Goal: Check status: Check status

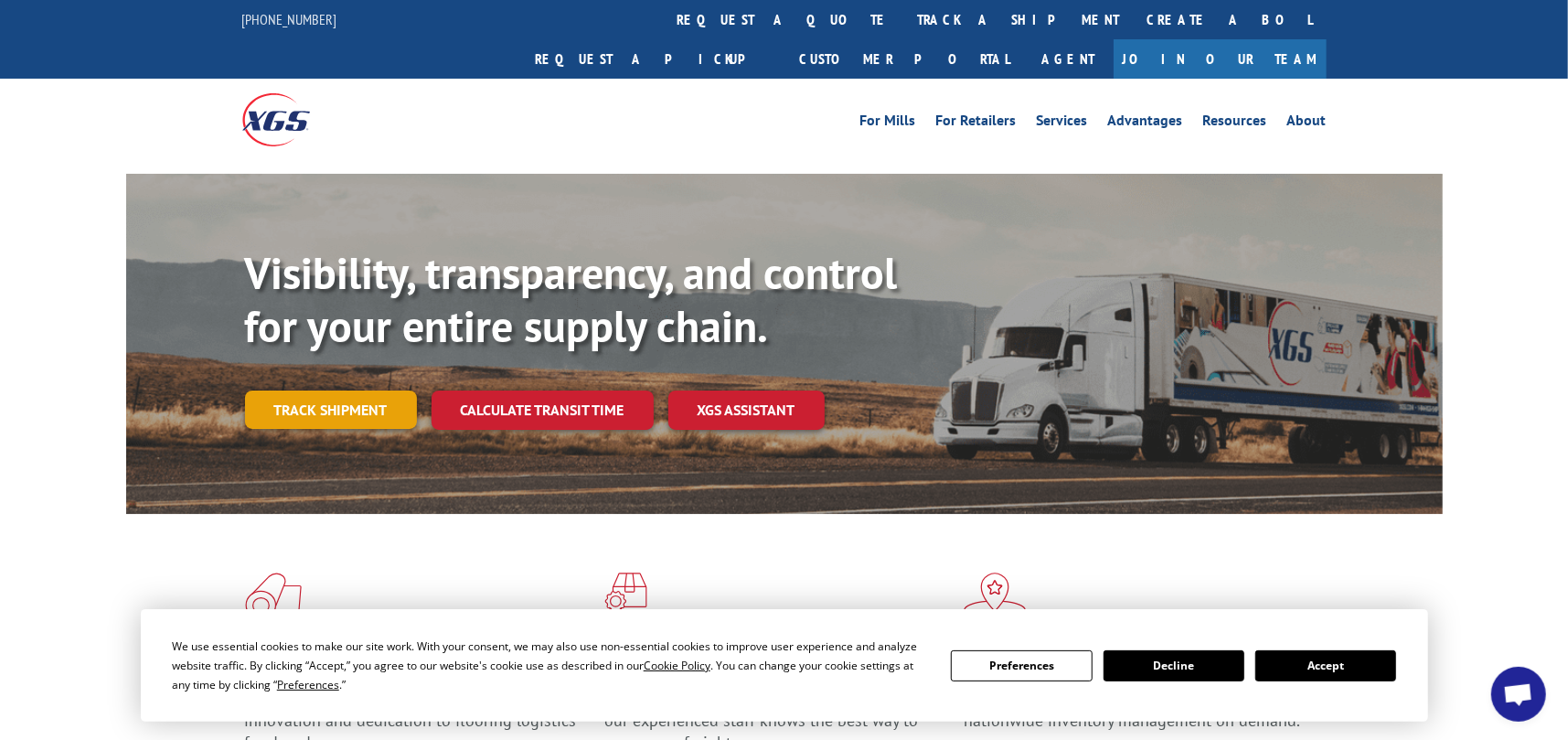
click at [297, 390] on link "Track shipment" at bounding box center [331, 409] width 172 height 38
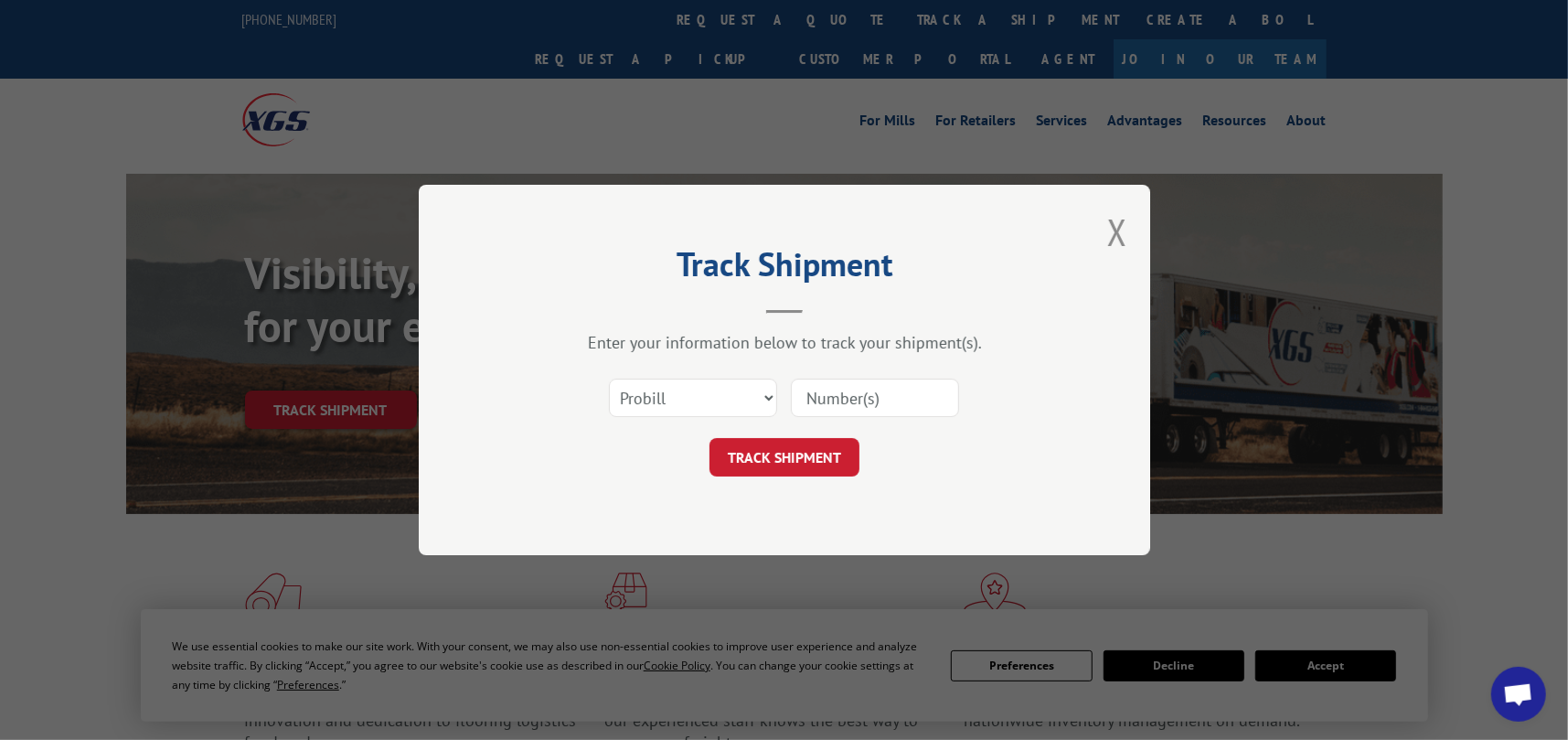
click at [821, 400] on input at bounding box center [875, 397] width 168 height 38
paste input "1667302"
type input "1667302"
click at [776, 462] on button "TRACK SHIPMENT" at bounding box center [784, 457] width 150 height 38
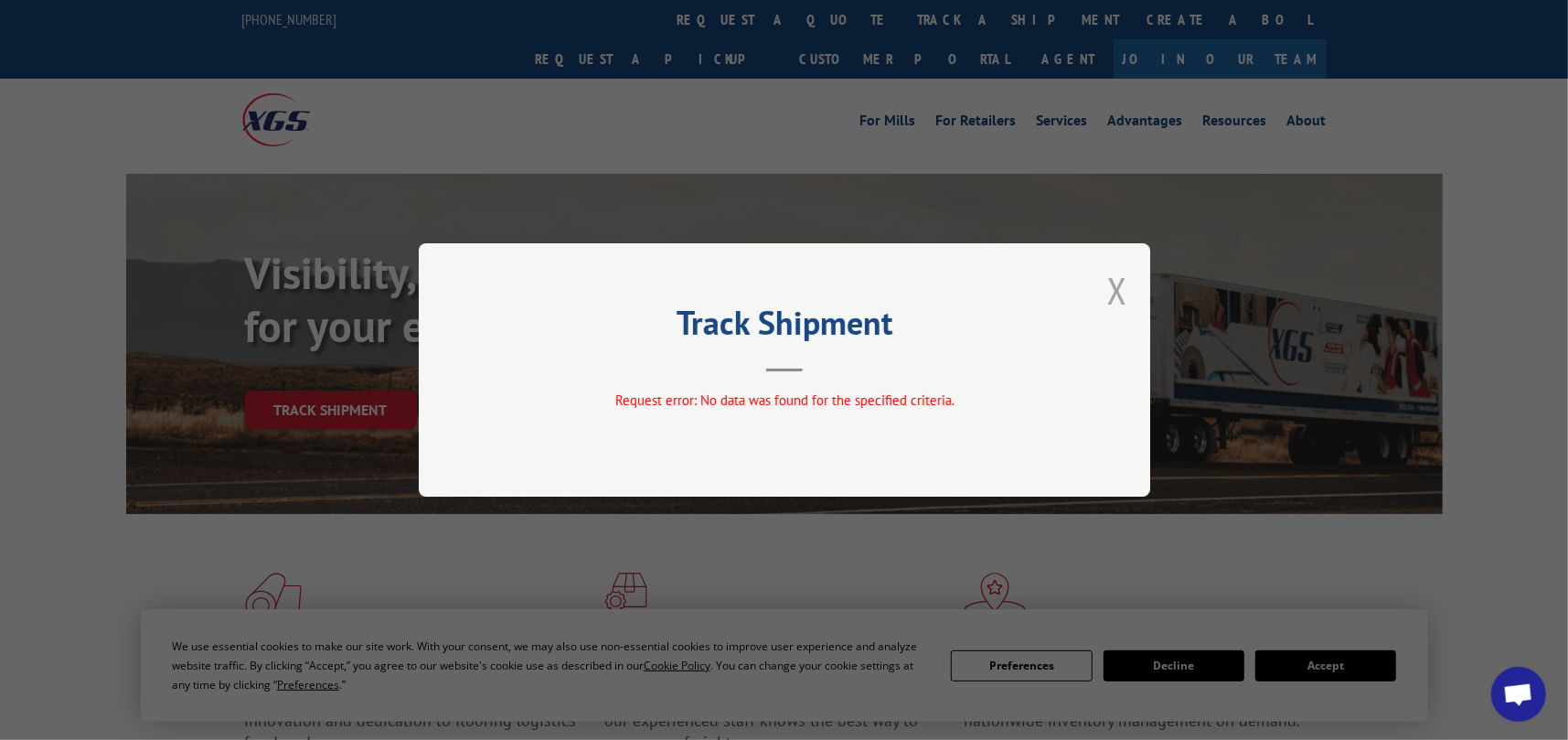
click at [1117, 296] on button "Close modal" at bounding box center [1117, 290] width 20 height 49
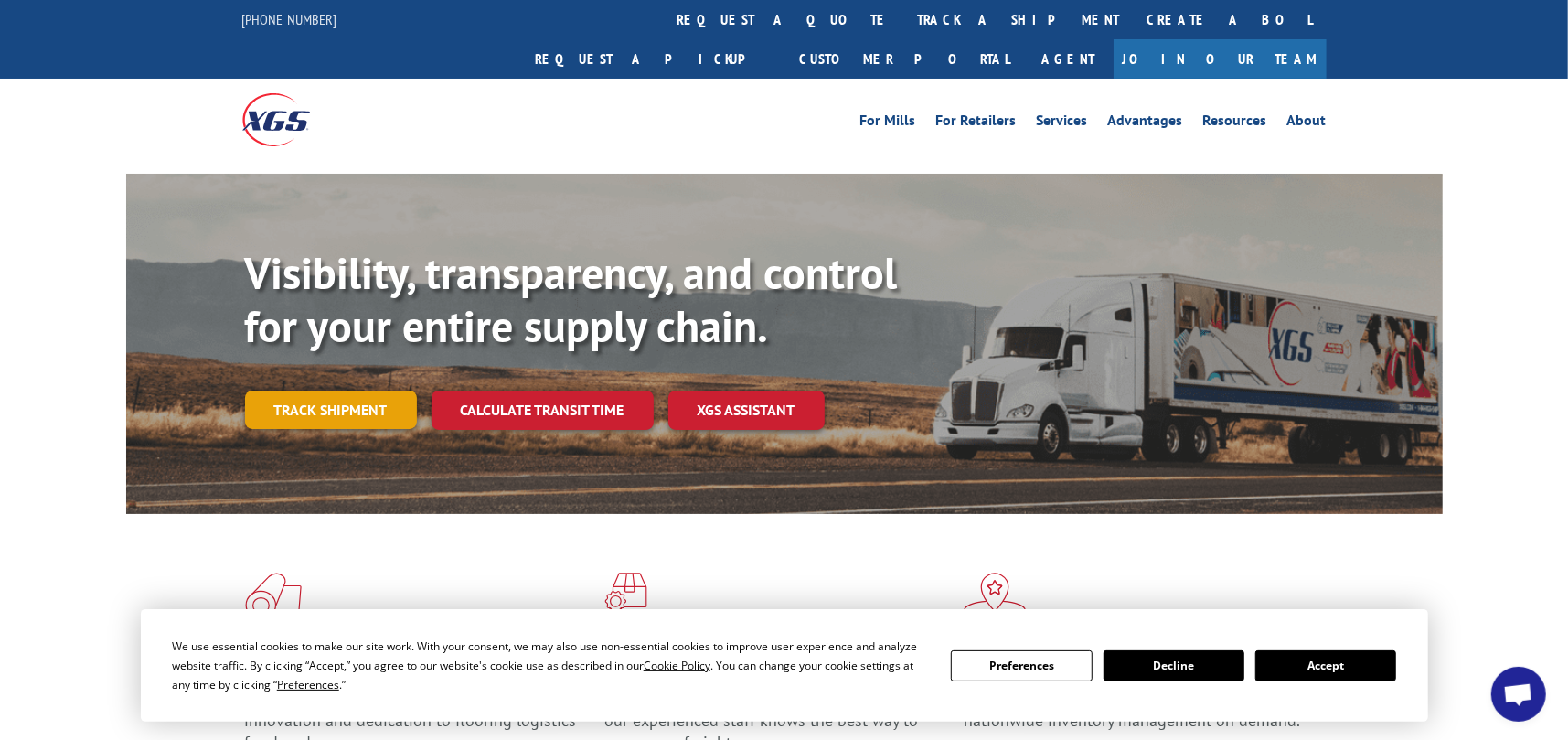
click at [327, 390] on link "Track shipment" at bounding box center [331, 409] width 172 height 38
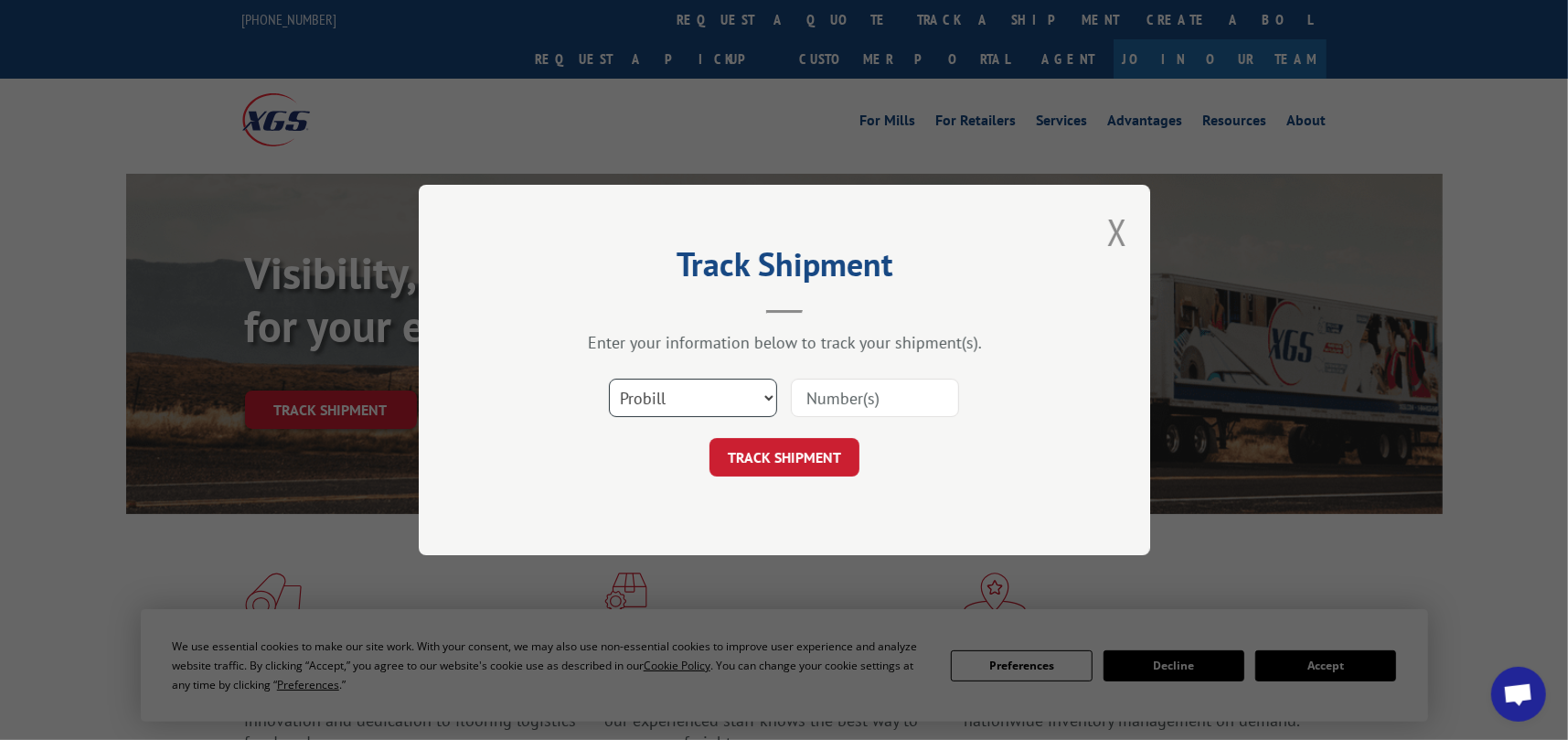
click at [769, 397] on select "Select category... Probill BOL PO" at bounding box center [693, 397] width 168 height 38
click at [770, 398] on select "Select category... Probill BOL PO" at bounding box center [693, 397] width 168 height 38
select select "po"
click at [609, 378] on select "Select category... Probill BOL PO" at bounding box center [693, 397] width 168 height 38
click at [831, 390] on input at bounding box center [875, 397] width 168 height 38
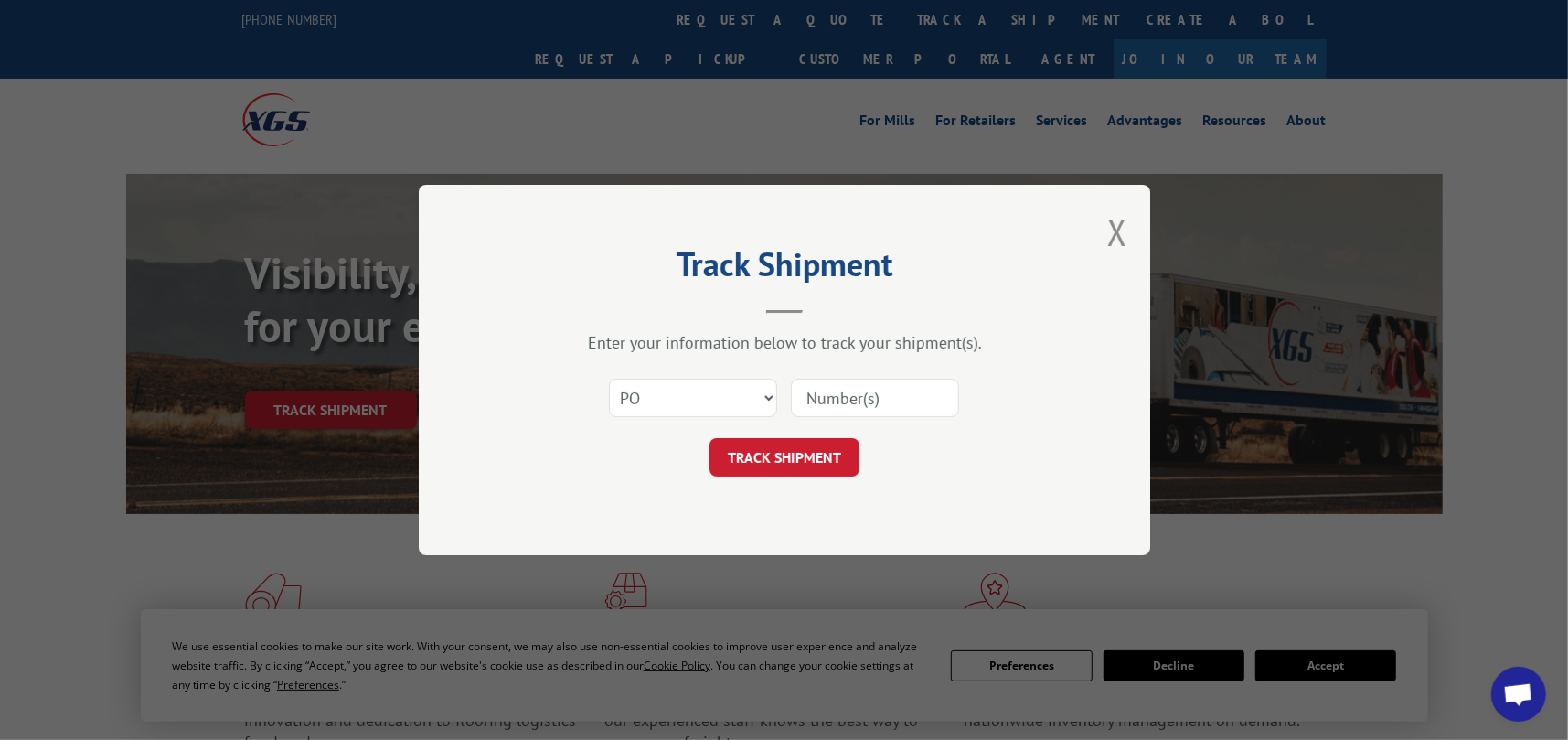
paste input "19445224"
type input "19445224"
click at [787, 454] on button "TRACK SHIPMENT" at bounding box center [784, 457] width 150 height 38
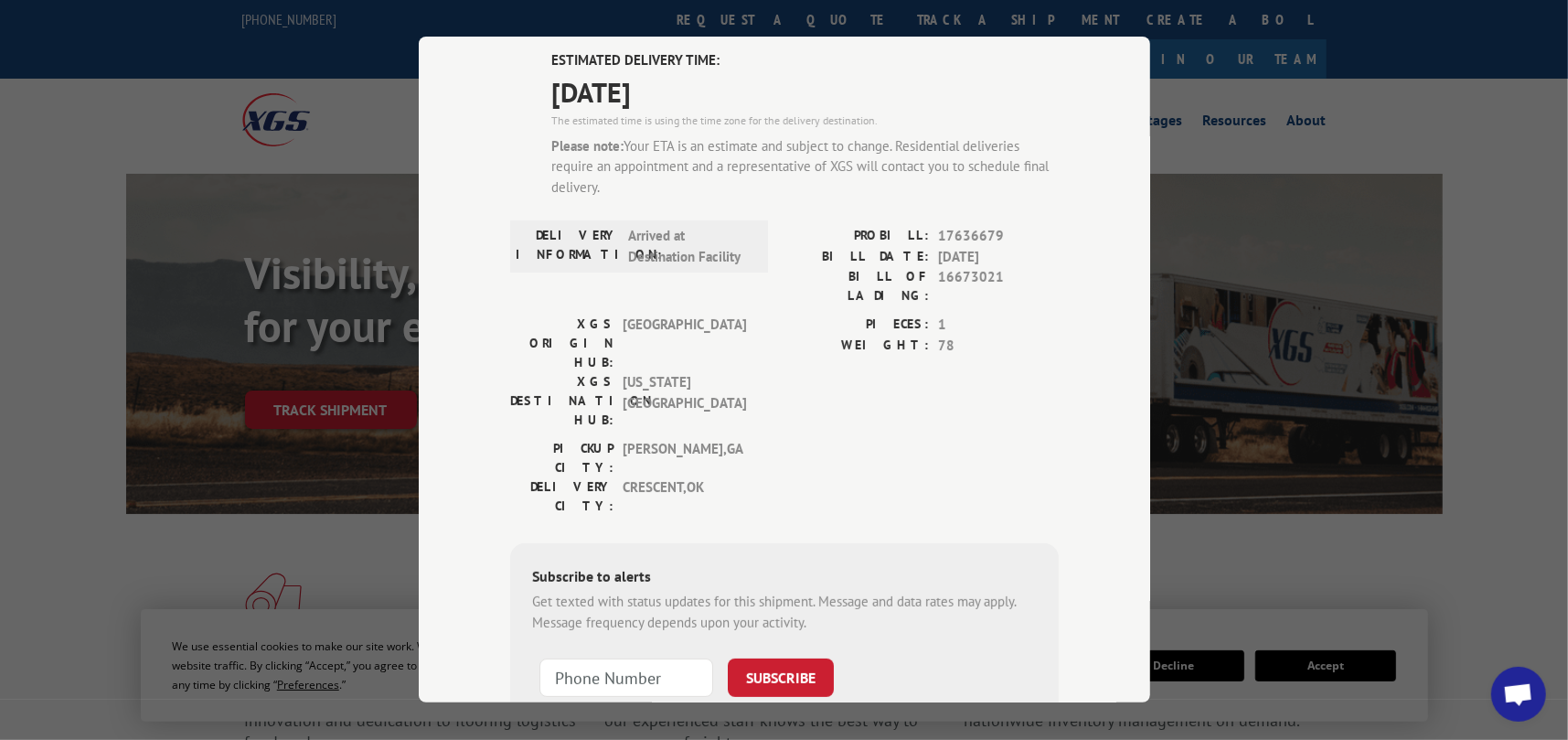
scroll to position [92, 0]
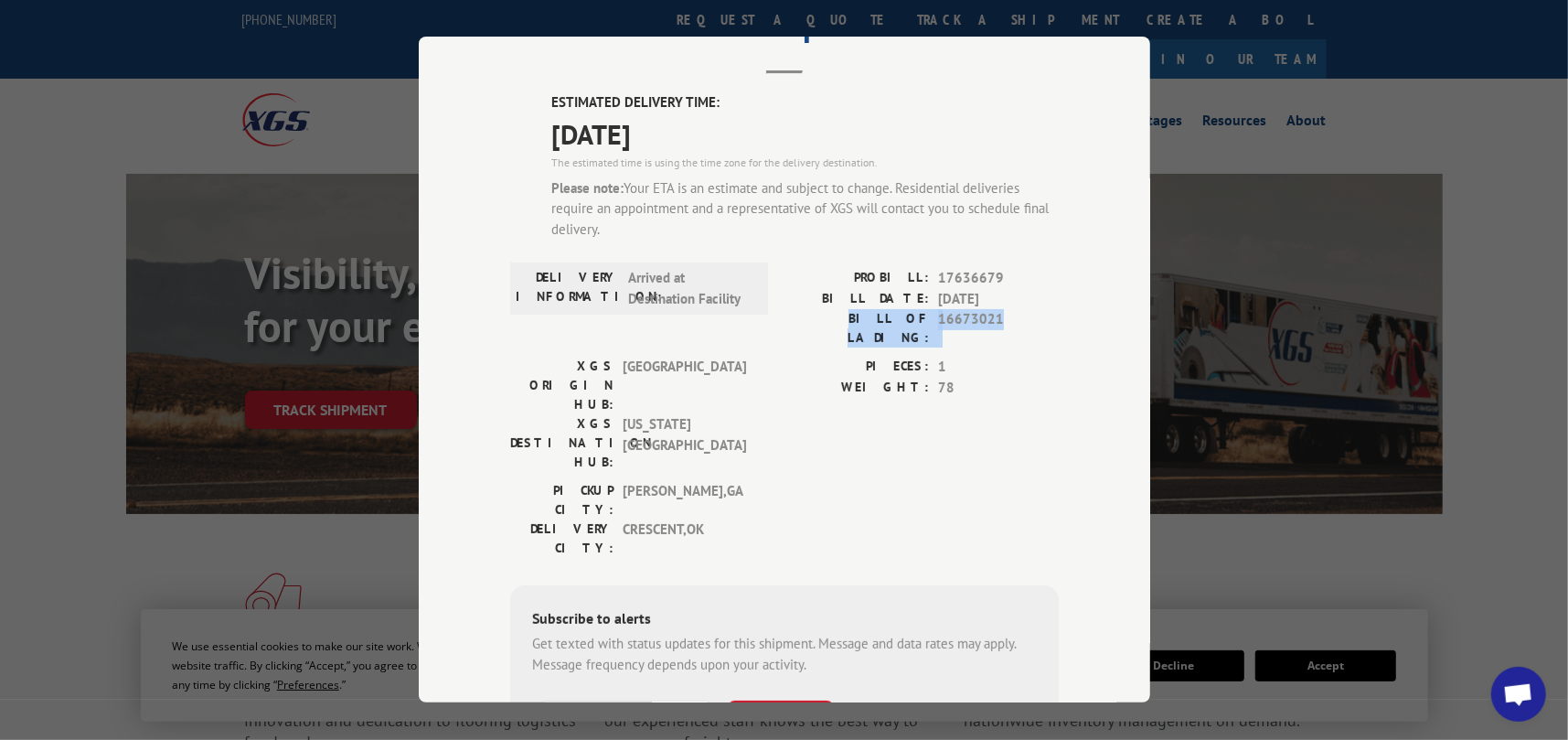
drag, startPoint x: 821, startPoint y: 320, endPoint x: 1010, endPoint y: 319, distance: 189.0
click at [1010, 319] on div "BILL OF LADING: 16673021" at bounding box center [922, 330] width 275 height 38
copy div "BILL OF LADING: 16673021"
click at [347, 510] on div "Track Shipment ESTIMATED DELIVERY TIME: [DATE] The estimated time is using the …" at bounding box center [784, 370] width 1568 height 740
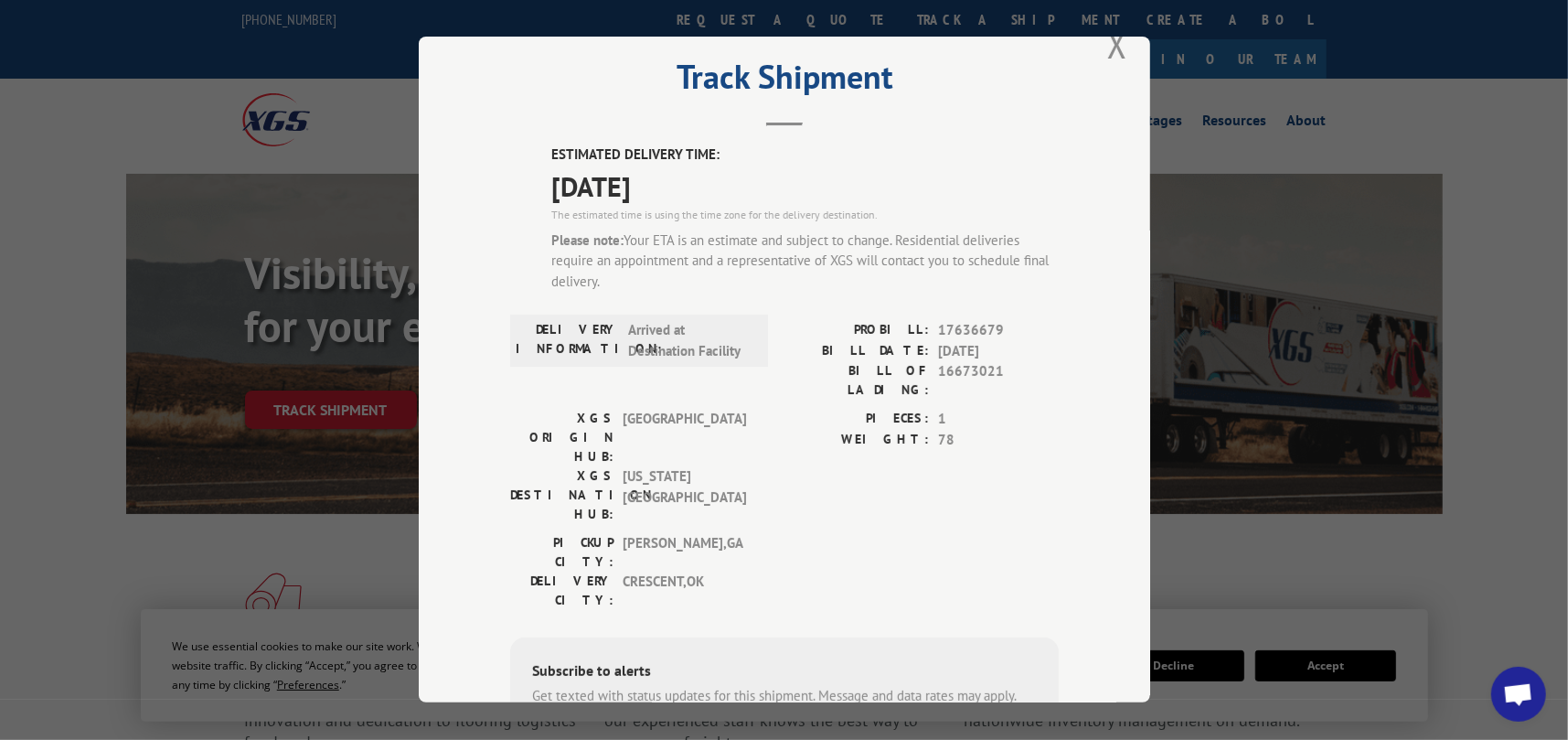
scroll to position [0, 0]
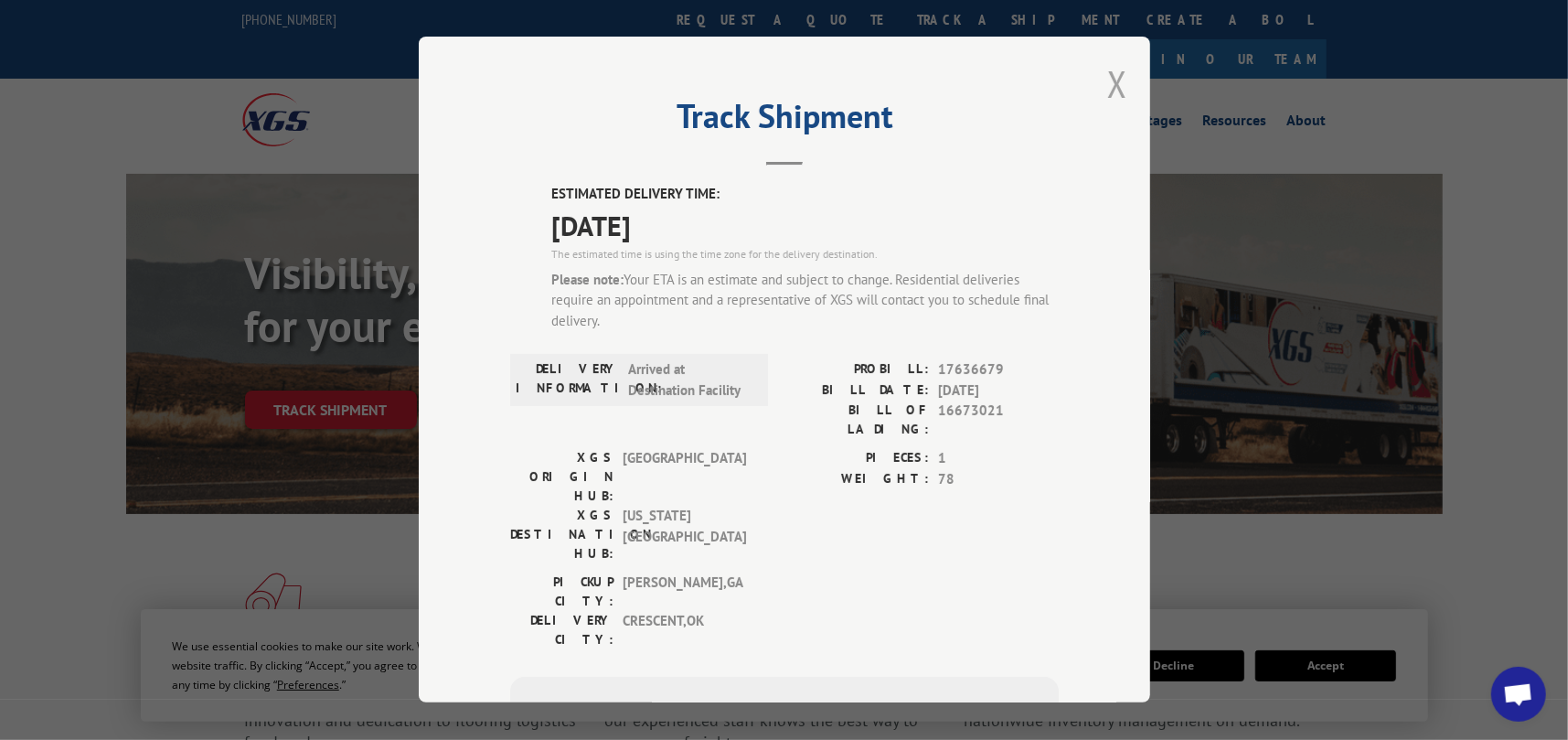
click at [1108, 82] on button "Close modal" at bounding box center [1117, 83] width 20 height 49
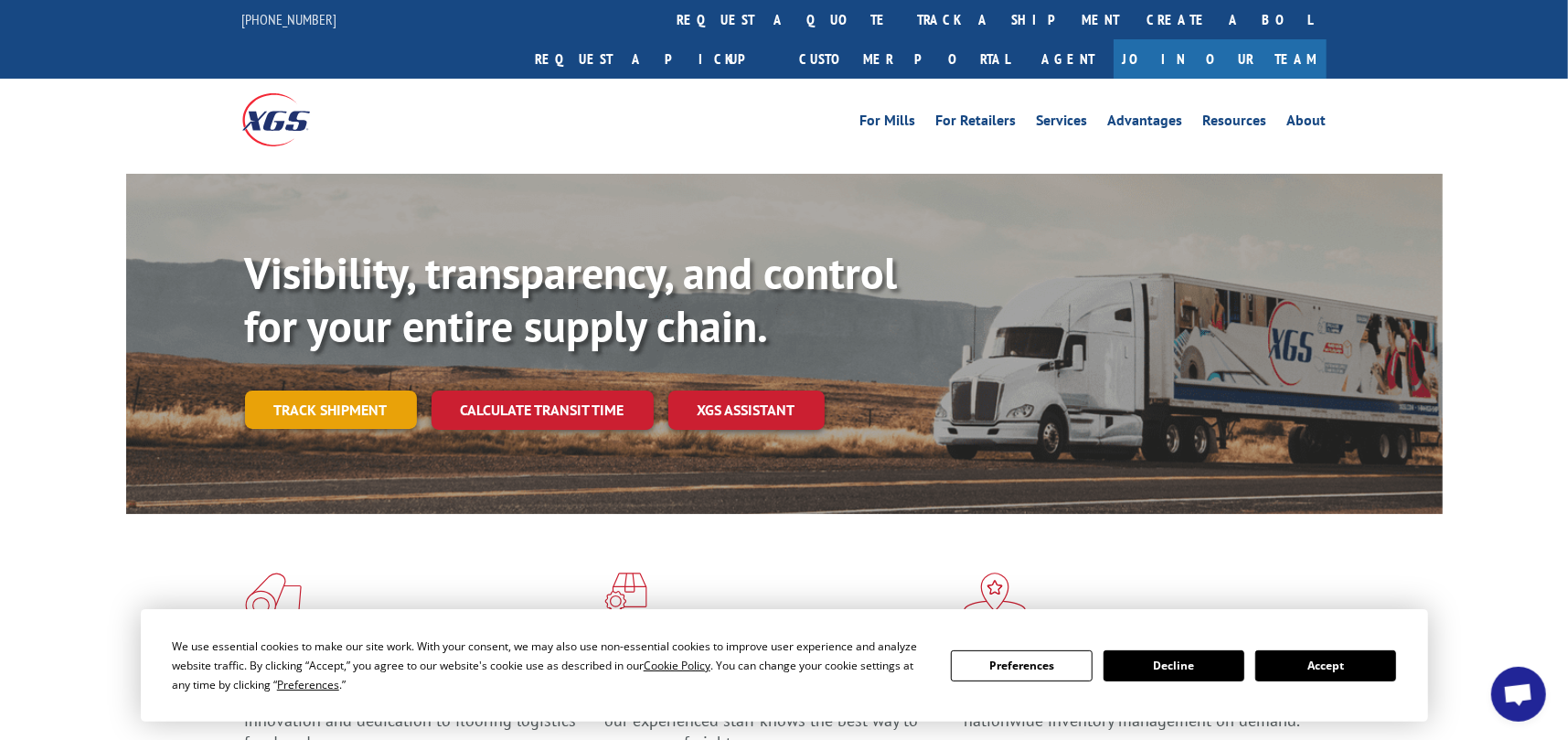
click at [301, 390] on link "Track shipment" at bounding box center [331, 409] width 172 height 38
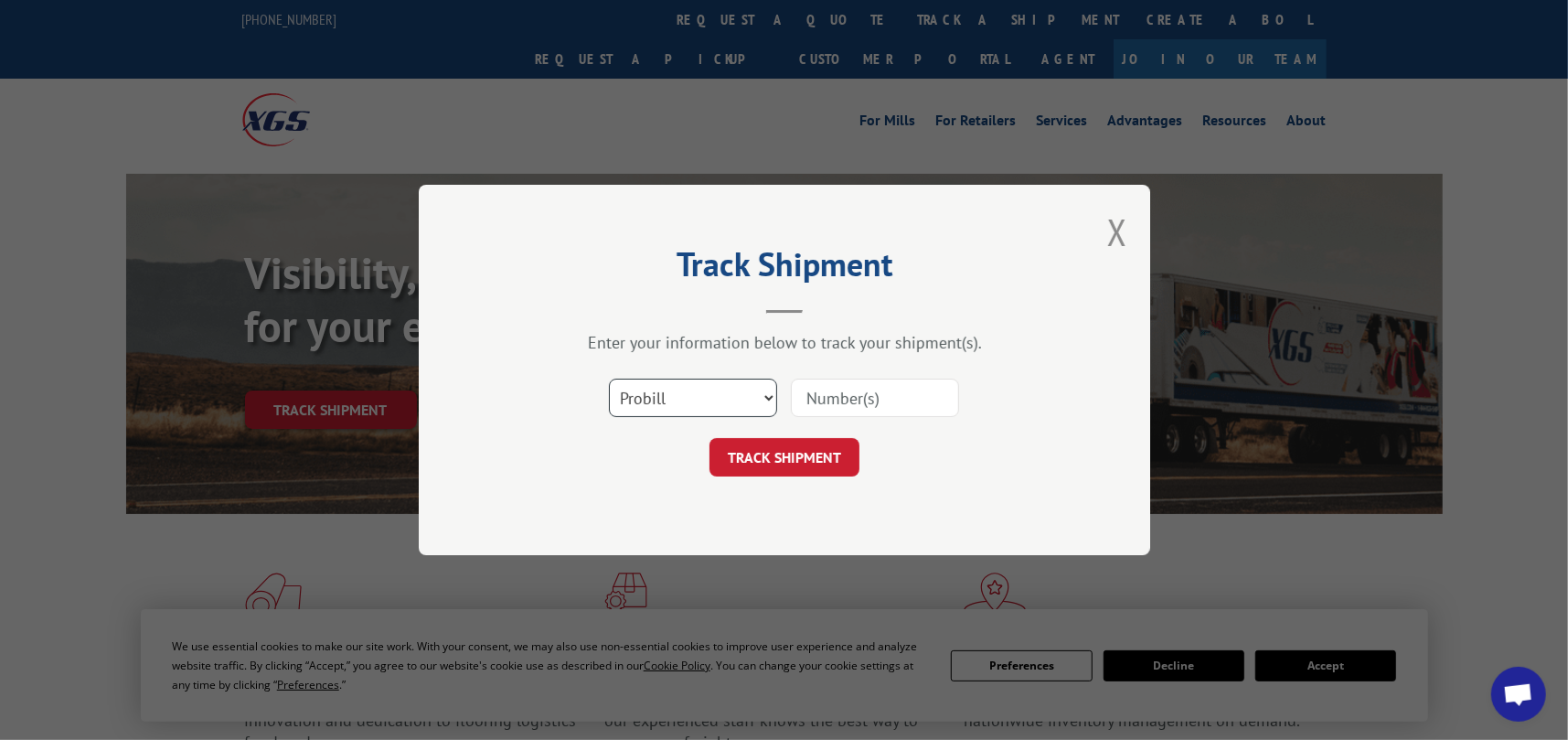
click at [763, 394] on select "Select category... Probill BOL PO" at bounding box center [693, 397] width 168 height 38
select select "po"
click at [609, 378] on select "Select category... Probill BOL PO" at bounding box center [693, 397] width 168 height 38
click at [860, 398] on input at bounding box center [875, 397] width 168 height 38
paste input "19445225"
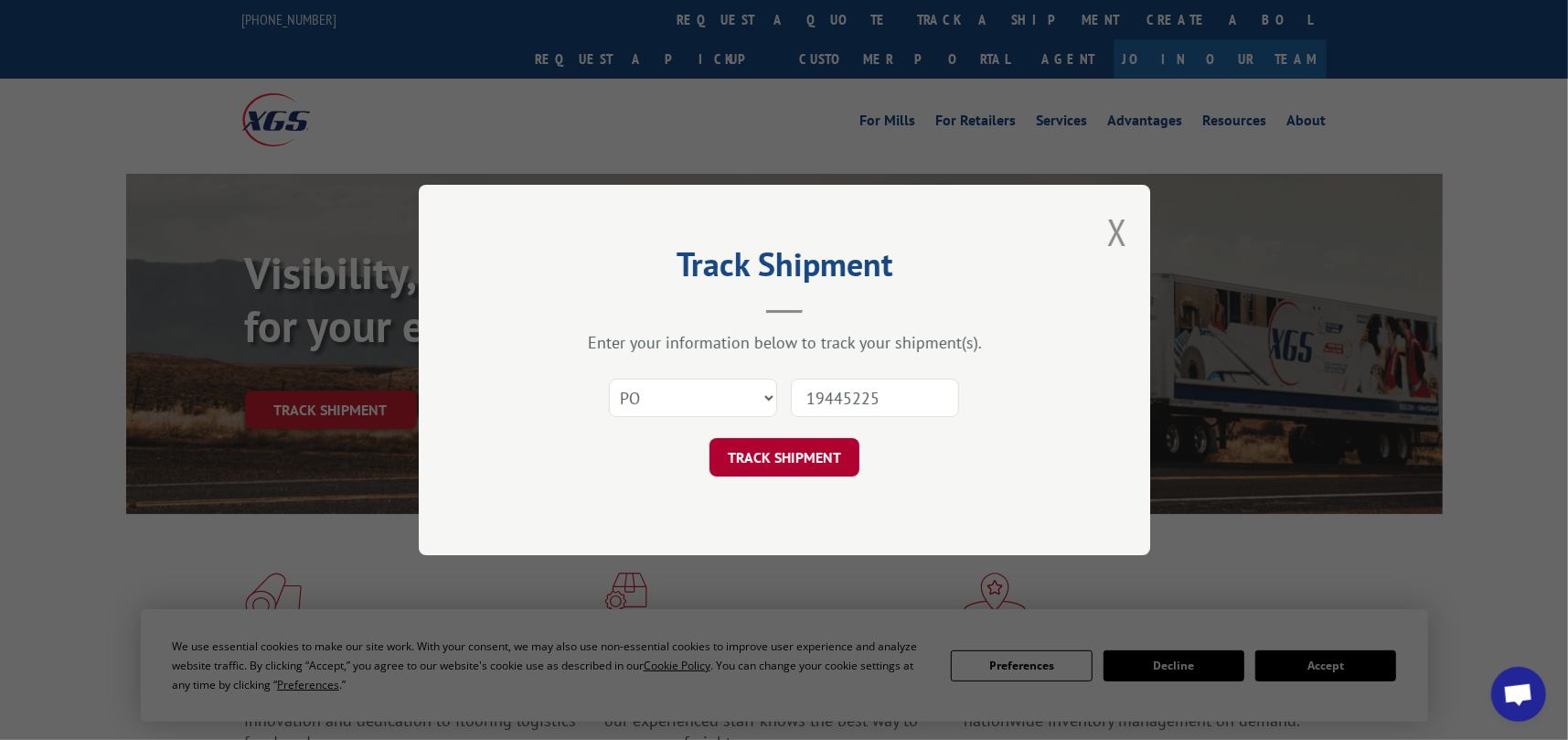
type input "19445225"
click at [768, 466] on button "TRACK SHIPMENT" at bounding box center [784, 457] width 150 height 38
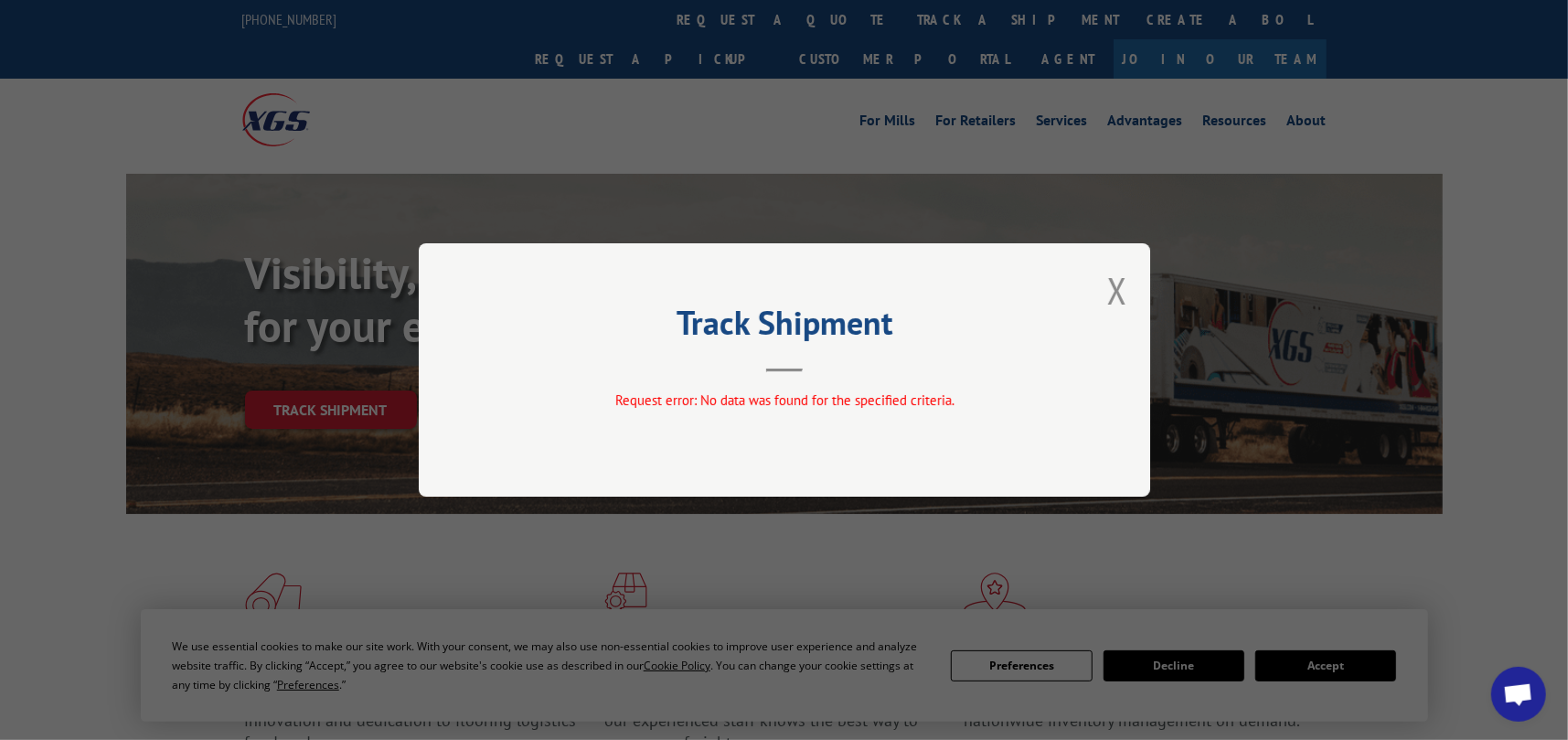
click at [1130, 288] on div "Track Shipment Request error: No data was found for the specified criteria." at bounding box center [784, 370] width 731 height 254
click at [1118, 287] on button "Close modal" at bounding box center [1117, 290] width 20 height 49
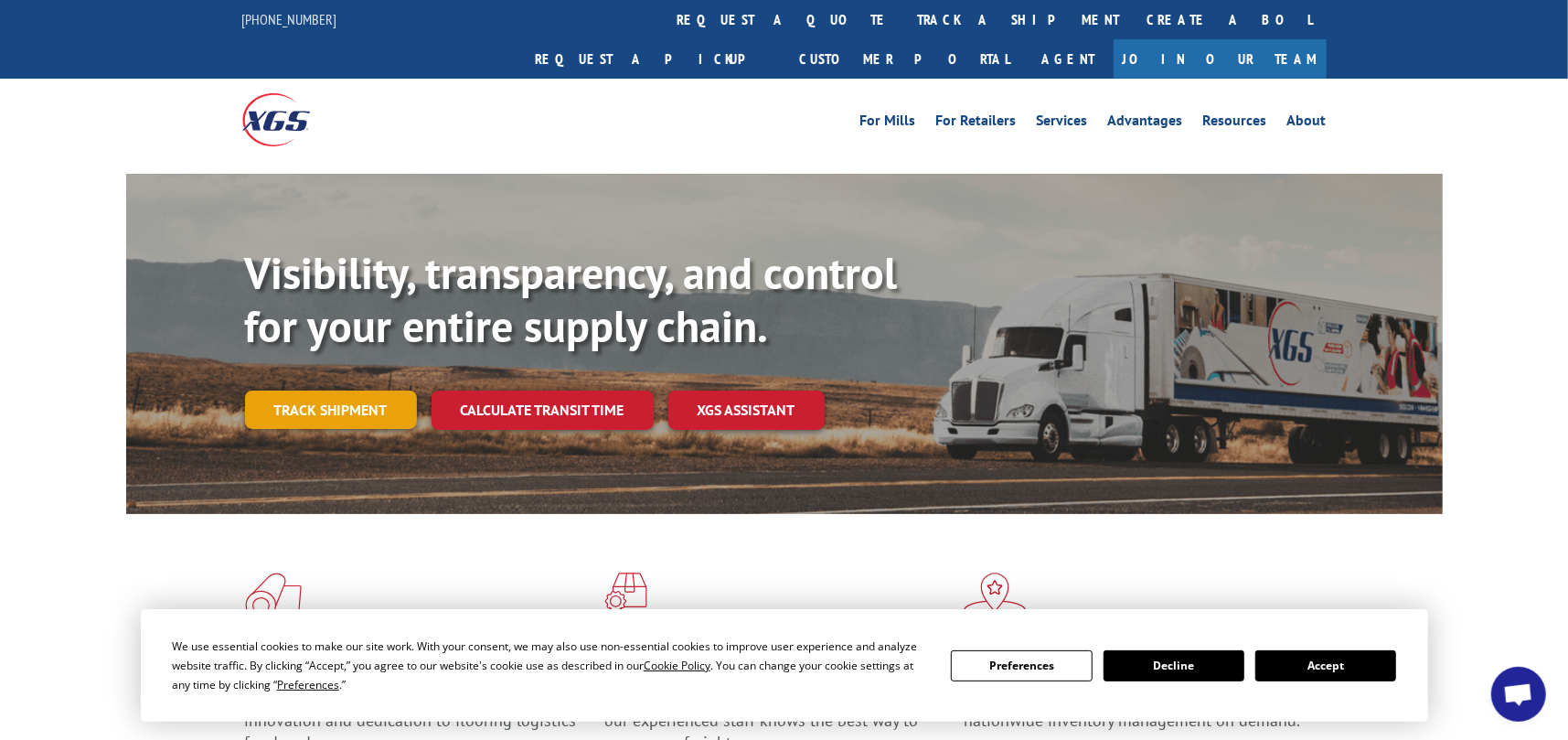
click at [291, 390] on link "Track shipment" at bounding box center [331, 409] width 172 height 38
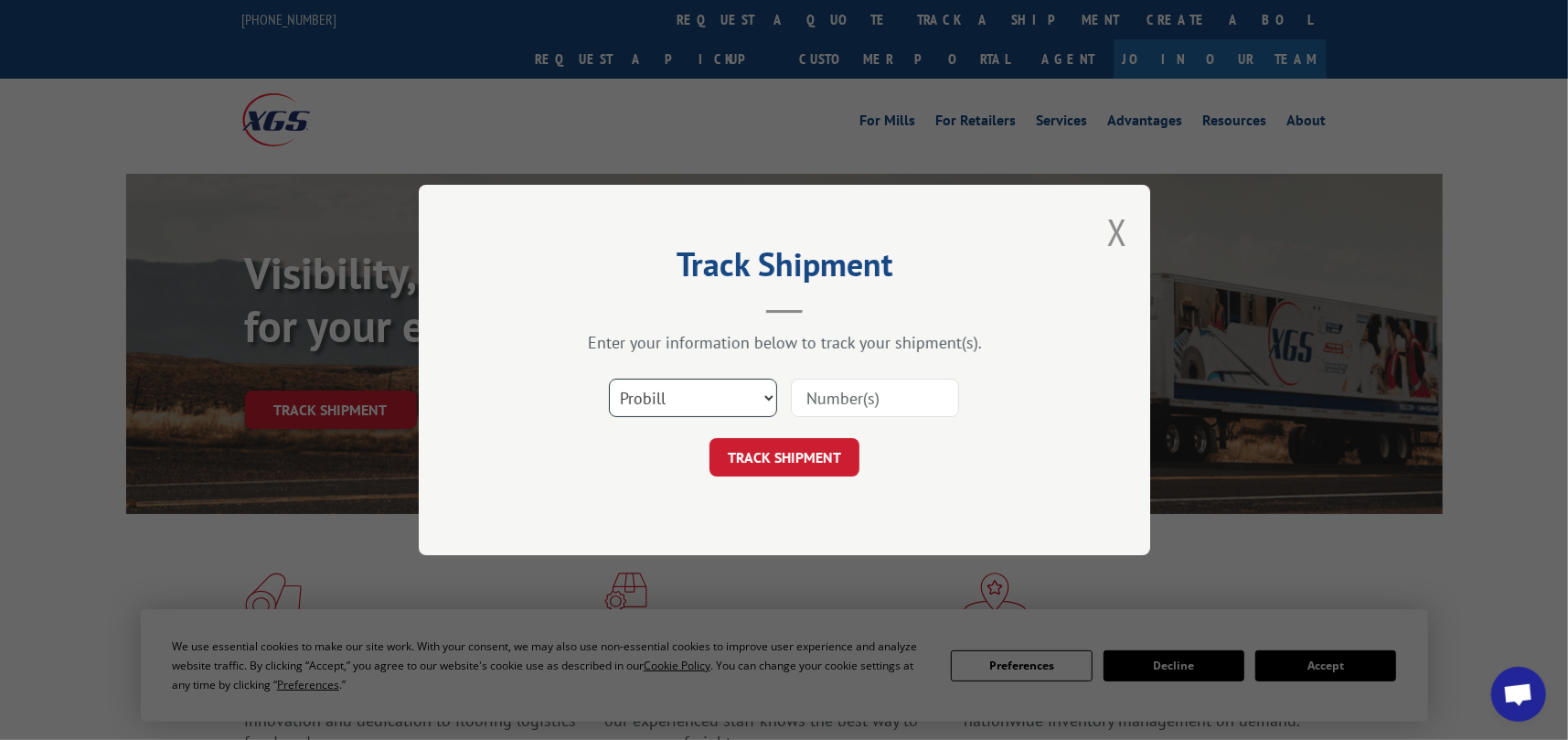
click at [767, 397] on select "Select category... Probill BOL PO" at bounding box center [693, 397] width 168 height 38
select select "po"
click at [609, 378] on select "Select category... Probill BOL PO" at bounding box center [693, 397] width 168 height 38
click at [820, 397] on input at bounding box center [875, 397] width 168 height 38
paste input "19445225"
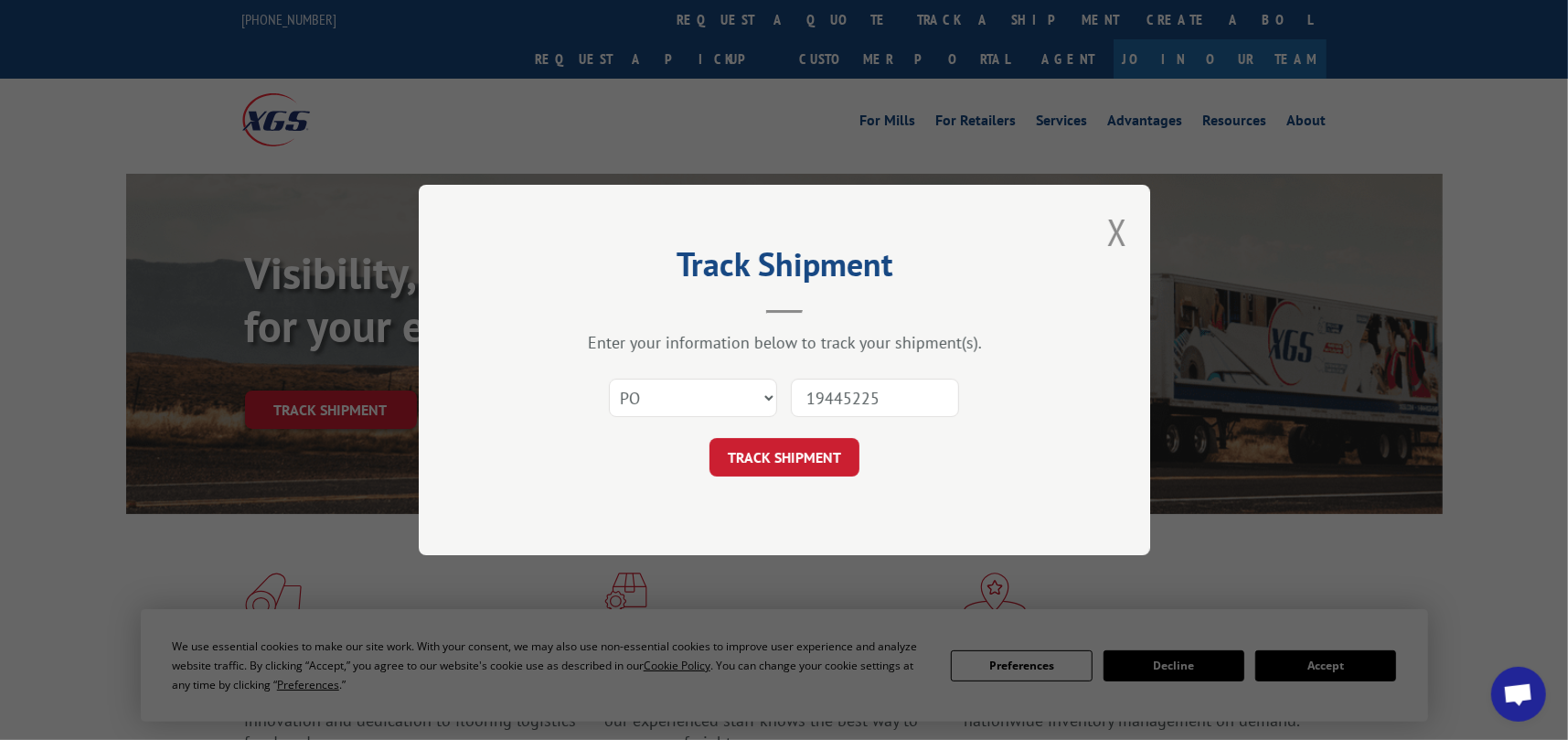
click at [810, 397] on input "19445225" at bounding box center [875, 397] width 168 height 38
click at [806, 396] on input "19445225" at bounding box center [875, 397] width 168 height 38
type input "19445225"
click at [782, 454] on button "TRACK SHIPMENT" at bounding box center [784, 457] width 150 height 38
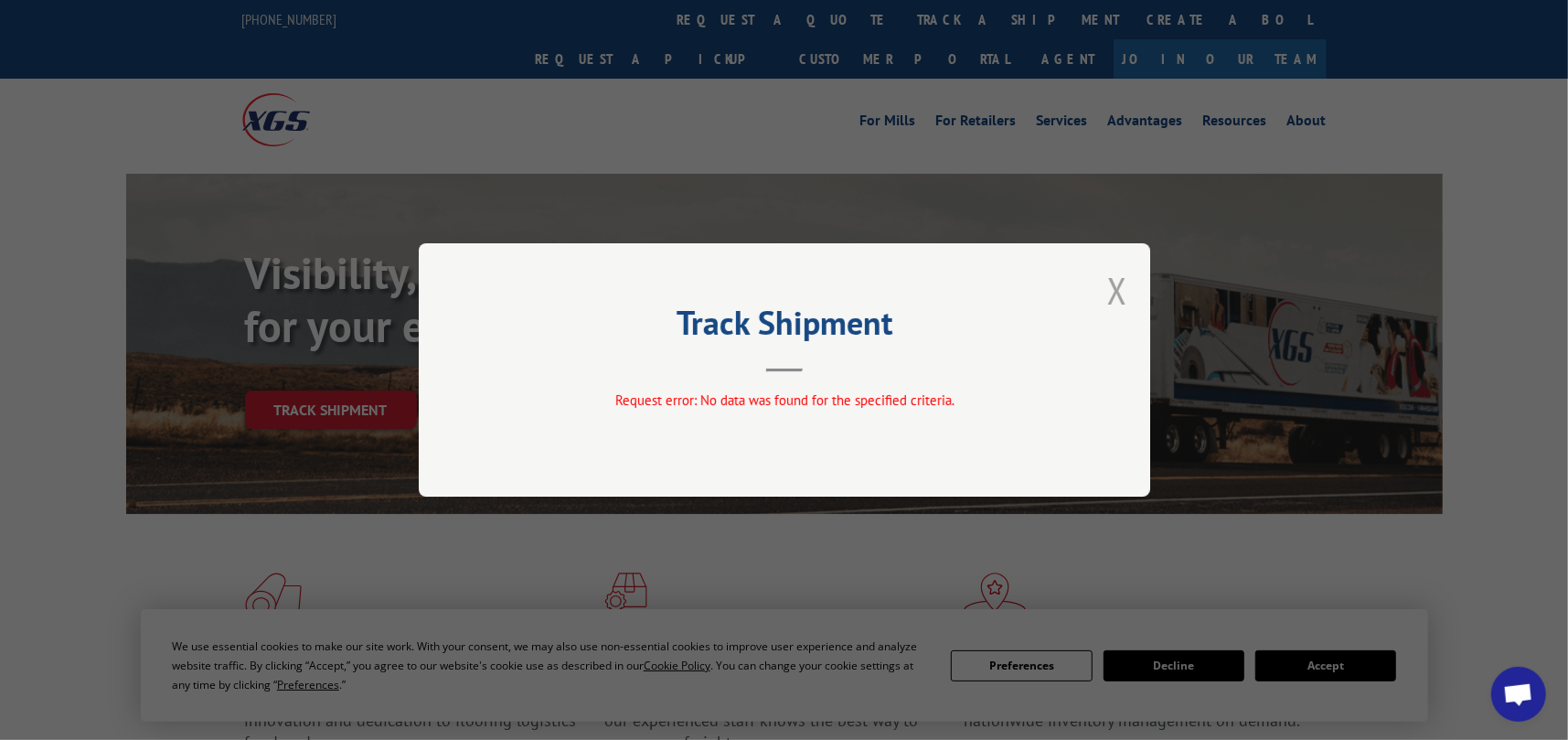
click at [1119, 283] on button "Close modal" at bounding box center [1117, 290] width 20 height 49
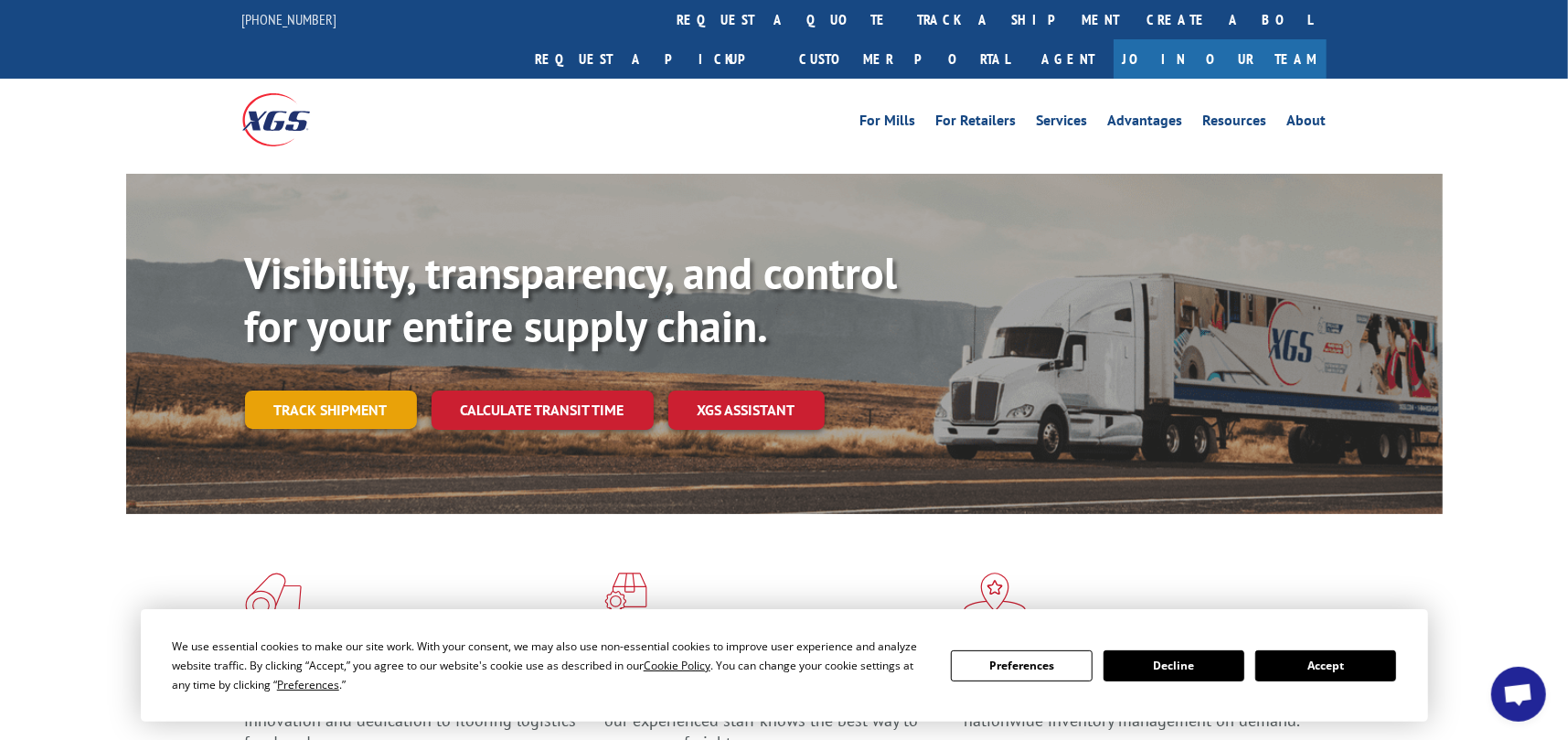
click at [314, 390] on link "Track shipment" at bounding box center [331, 409] width 172 height 38
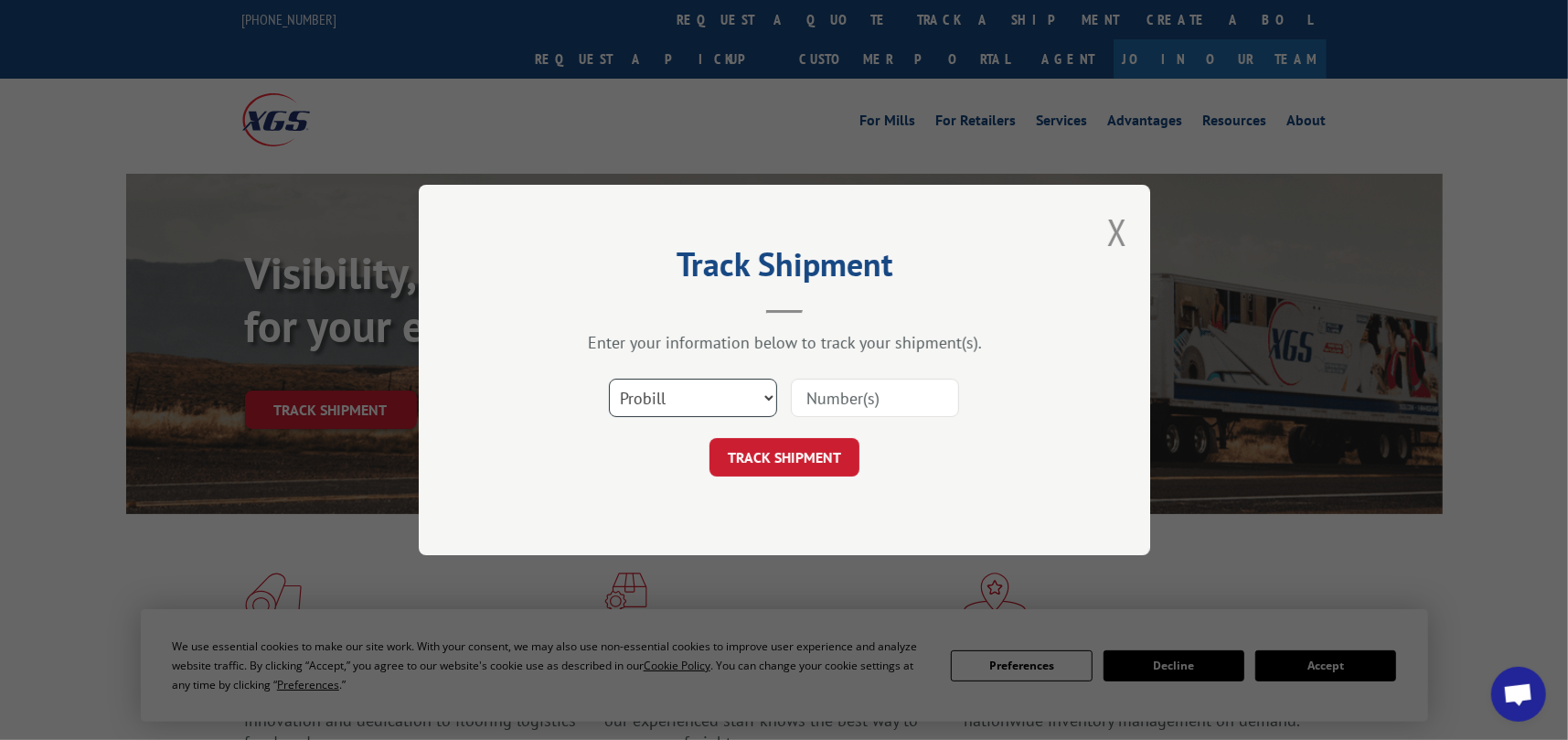
click at [763, 395] on select "Select category... Probill BOL PO" at bounding box center [693, 397] width 168 height 38
select select "po"
click at [609, 378] on select "Select category... Probill BOL PO" at bounding box center [693, 397] width 168 height 38
click at [846, 397] on input at bounding box center [875, 397] width 168 height 38
paste input "19445224"
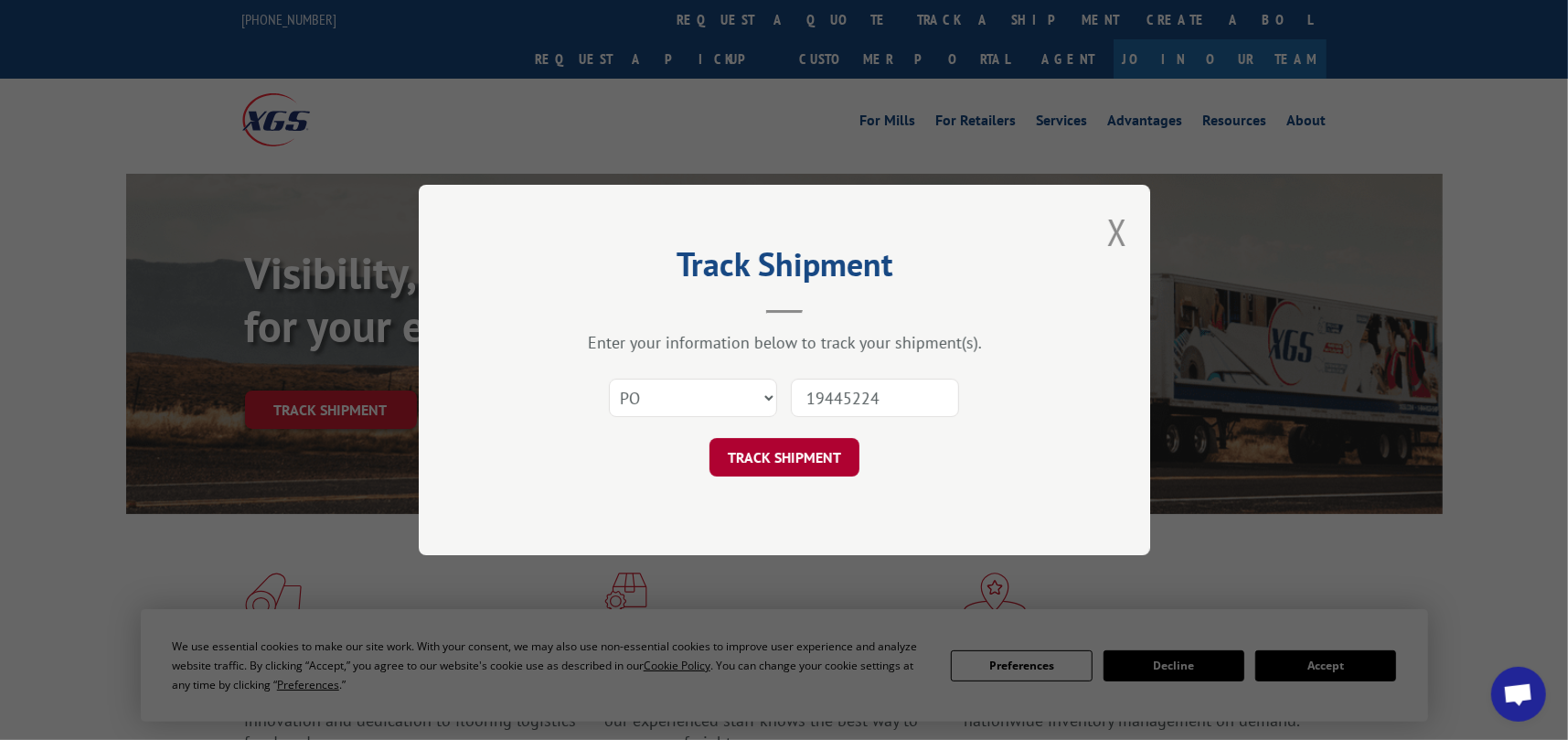
type input "19445224"
click at [781, 454] on button "TRACK SHIPMENT" at bounding box center [784, 457] width 150 height 38
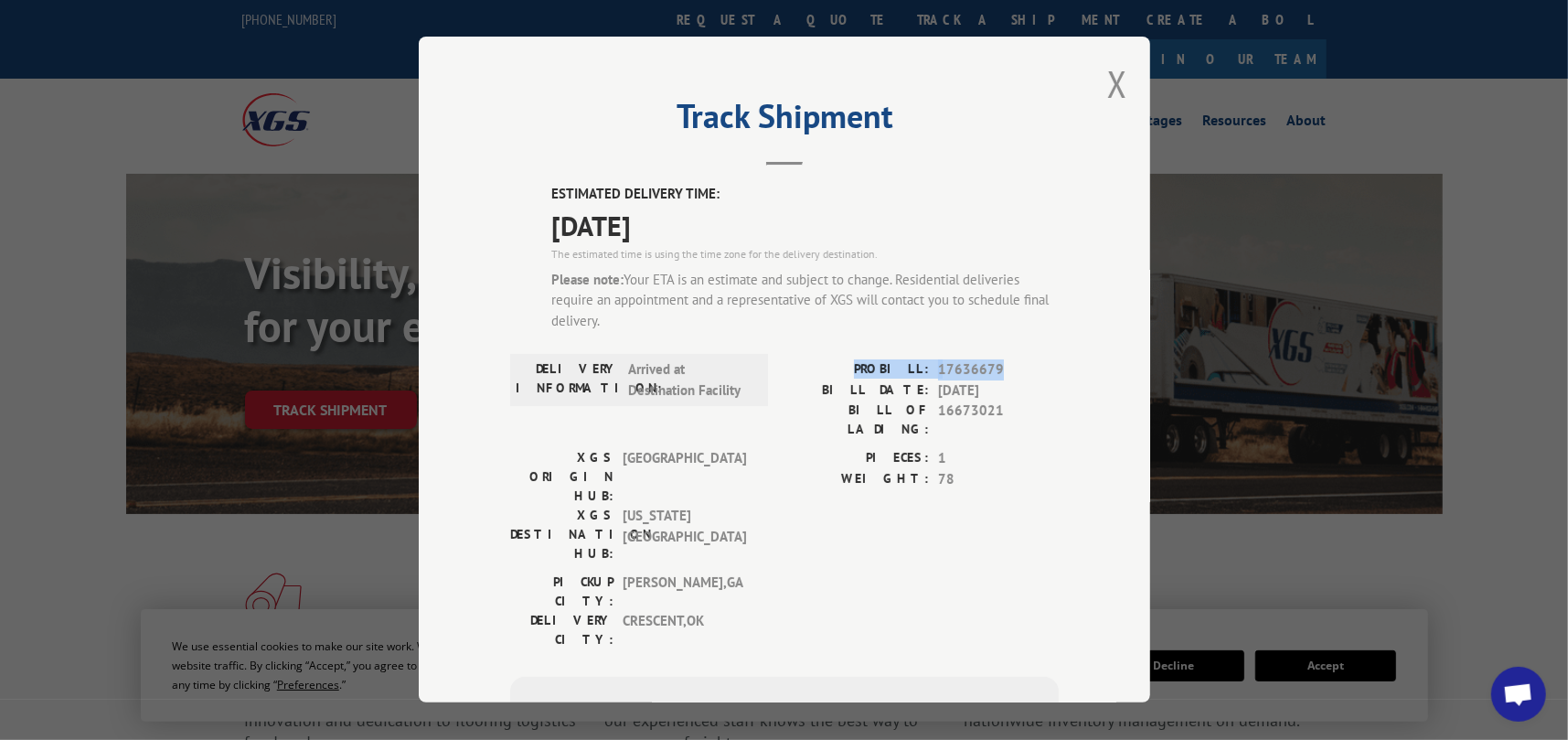
drag, startPoint x: 869, startPoint y: 370, endPoint x: 1034, endPoint y: 370, distance: 165.0
click at [1034, 370] on div "PROBILL: 17636679" at bounding box center [922, 370] width 275 height 21
copy div "PROBILL: 17636679"
